Goal: Check status: Check status

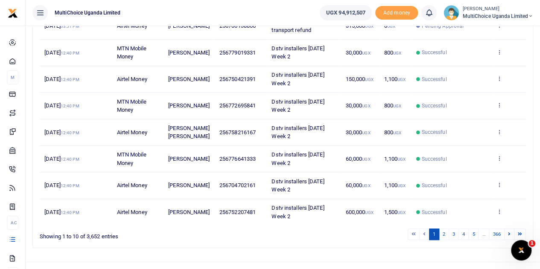
scroll to position [229, 0]
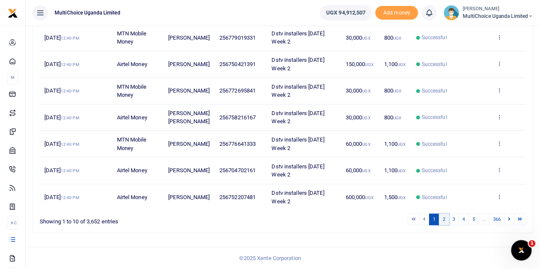
click at [442, 223] on link "2" at bounding box center [444, 220] width 10 height 12
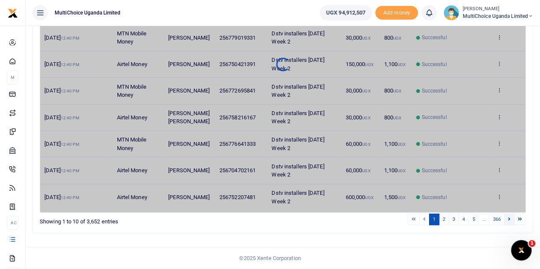
scroll to position [212, 0]
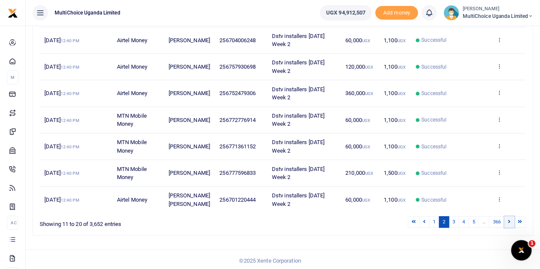
click at [510, 220] on icon at bounding box center [509, 221] width 3 height 5
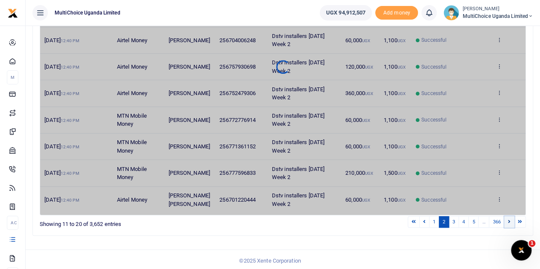
click at [510, 220] on icon at bounding box center [509, 221] width 3 height 5
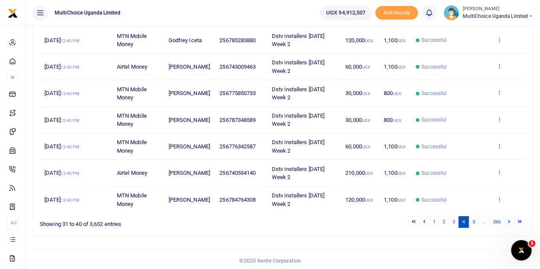
click at [510, 220] on icon at bounding box center [509, 221] width 3 height 5
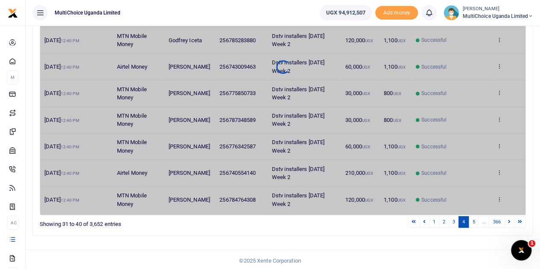
click at [510, 220] on icon at bounding box center [509, 221] width 3 height 5
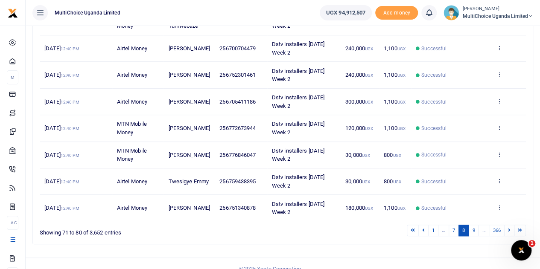
click at [510, 228] on icon at bounding box center [509, 230] width 3 height 5
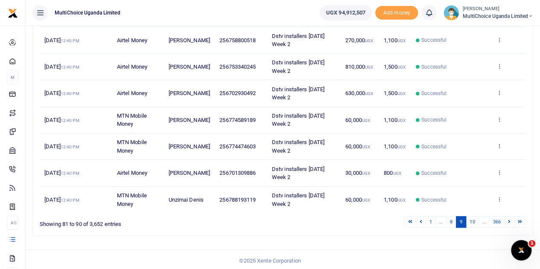
click at [510, 220] on icon at bounding box center [509, 221] width 3 height 5
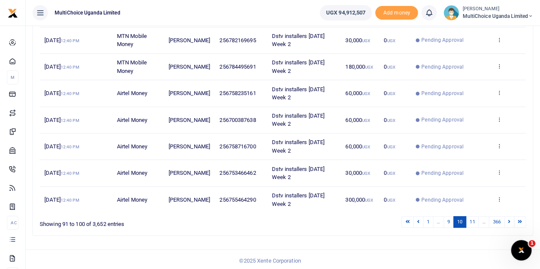
click at [510, 220] on icon at bounding box center [509, 221] width 3 height 5
